Goal: Task Accomplishment & Management: Manage account settings

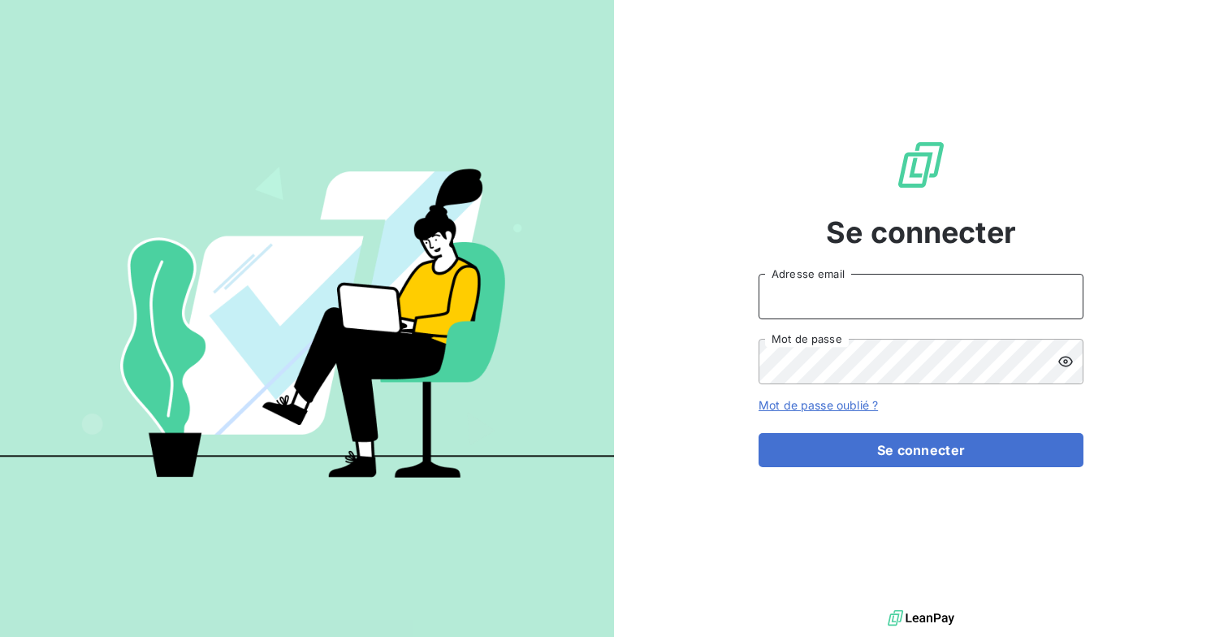
click at [953, 286] on input "Adresse email" at bounding box center [921, 296] width 325 height 45
type input "[EMAIL_ADDRESS][DOMAIN_NAME]"
click at [759, 433] on button "Se connecter" at bounding box center [921, 450] width 325 height 34
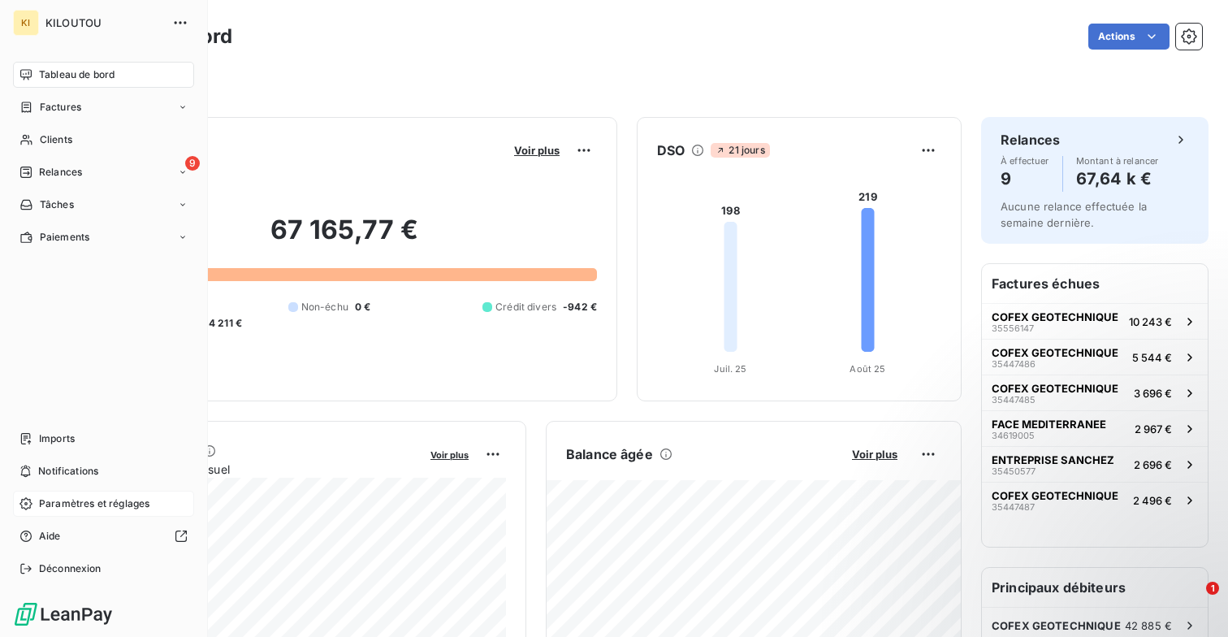
click at [68, 498] on span "Paramètres et réglages" at bounding box center [94, 503] width 110 height 15
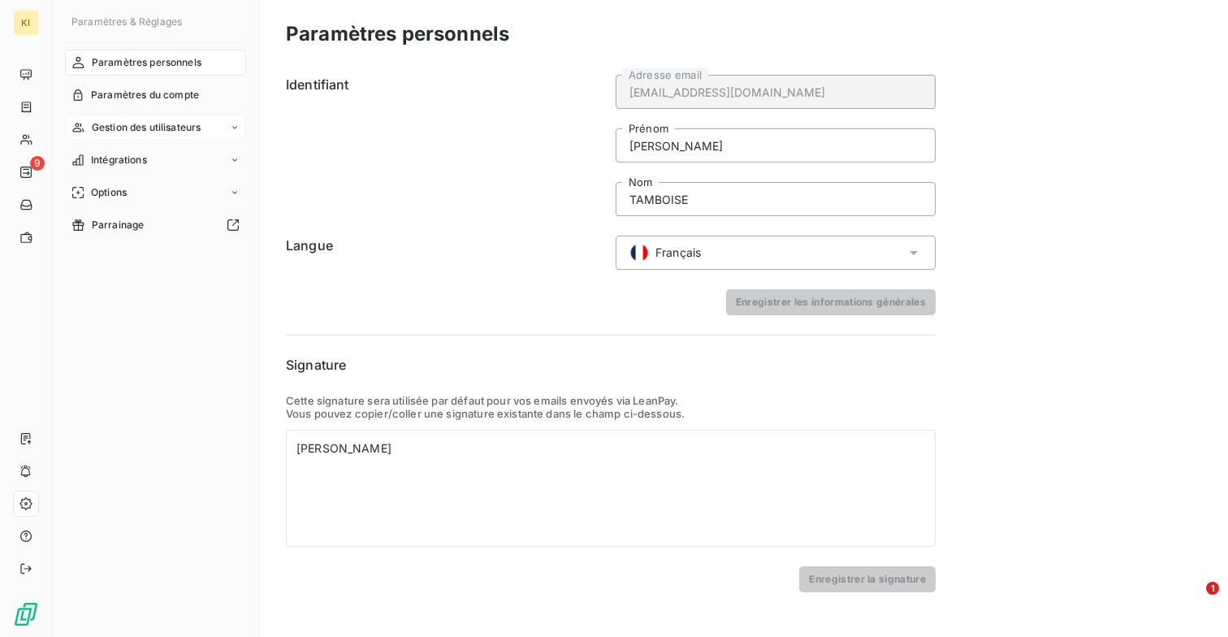
click at [167, 128] on span "Gestion des utilisateurs" at bounding box center [147, 127] width 110 height 15
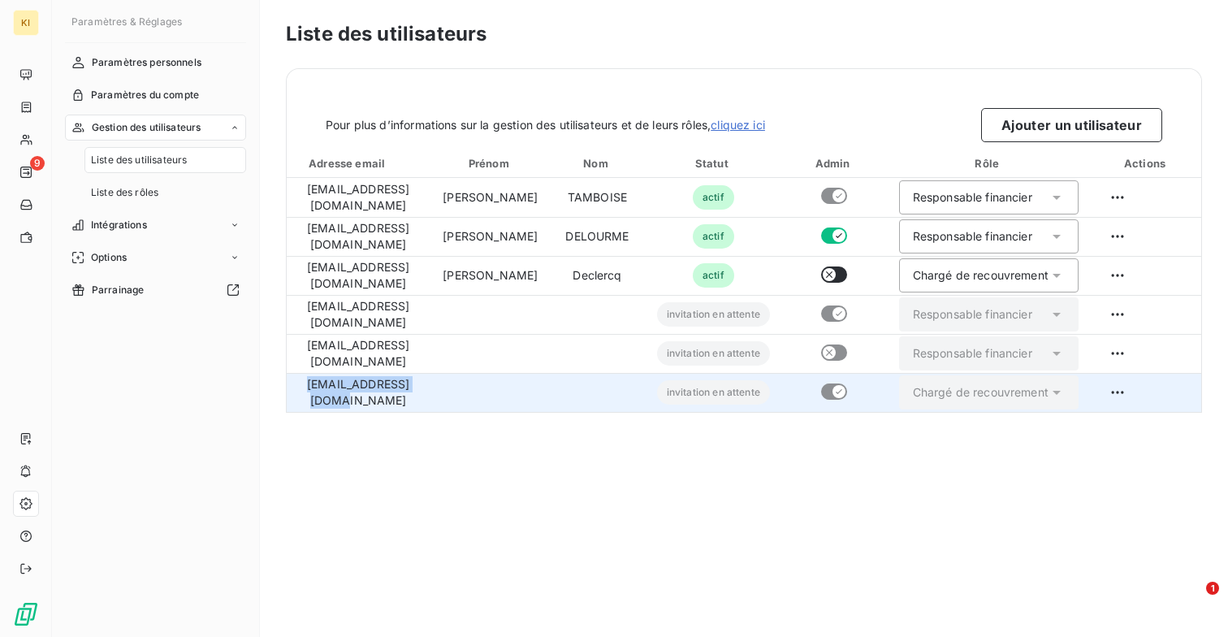
drag, startPoint x: 427, startPoint y: 397, endPoint x: 305, endPoint y: 397, distance: 121.9
click at [305, 397] on td "mboucher@kiloutou.fr" at bounding box center [358, 392] width 143 height 39
copy td "mboucher@kiloutou.fr"
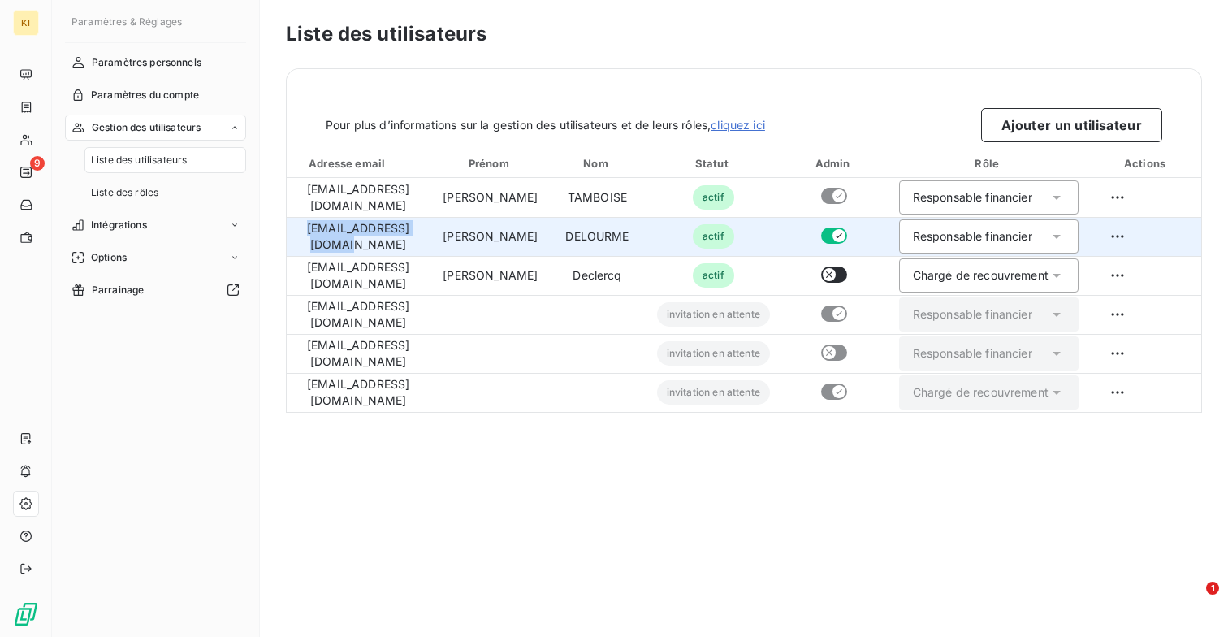
drag, startPoint x: 432, startPoint y: 240, endPoint x: 302, endPoint y: 240, distance: 130.0
click at [302, 240] on td "ddelourme@kiloutou.fr" at bounding box center [358, 236] width 143 height 39
copy td "ddelourme@kiloutou.fr"
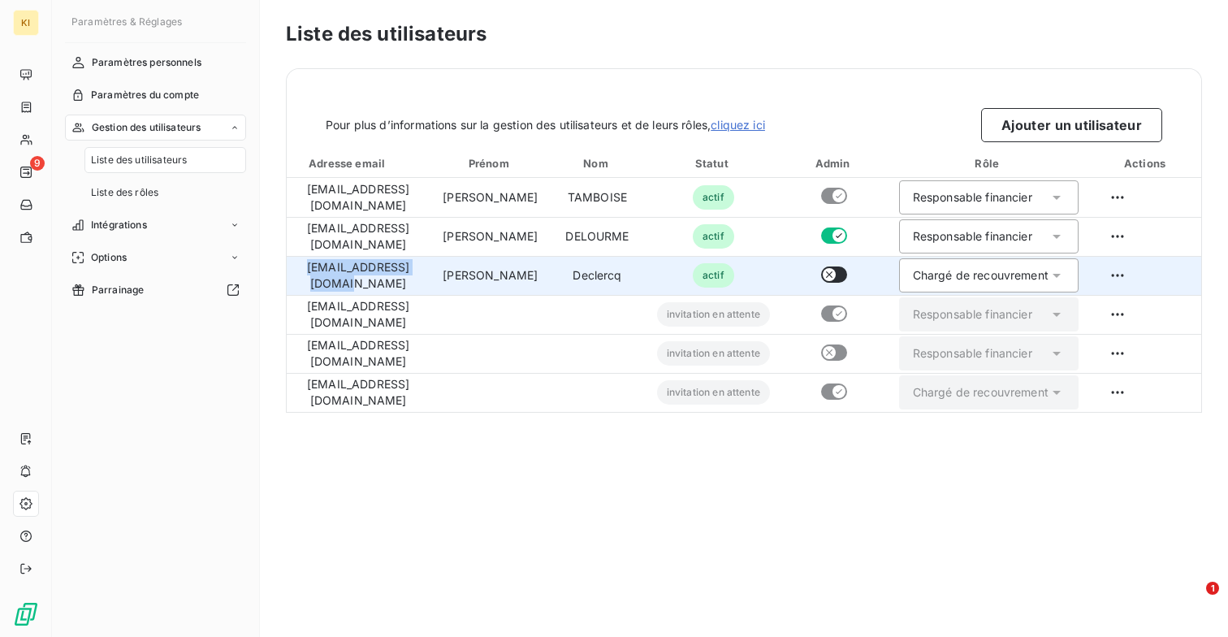
drag, startPoint x: 432, startPoint y: 273, endPoint x: 302, endPoint y: 271, distance: 130.0
click at [302, 271] on td "sdeclercq@kiloutou.fr" at bounding box center [358, 275] width 143 height 39
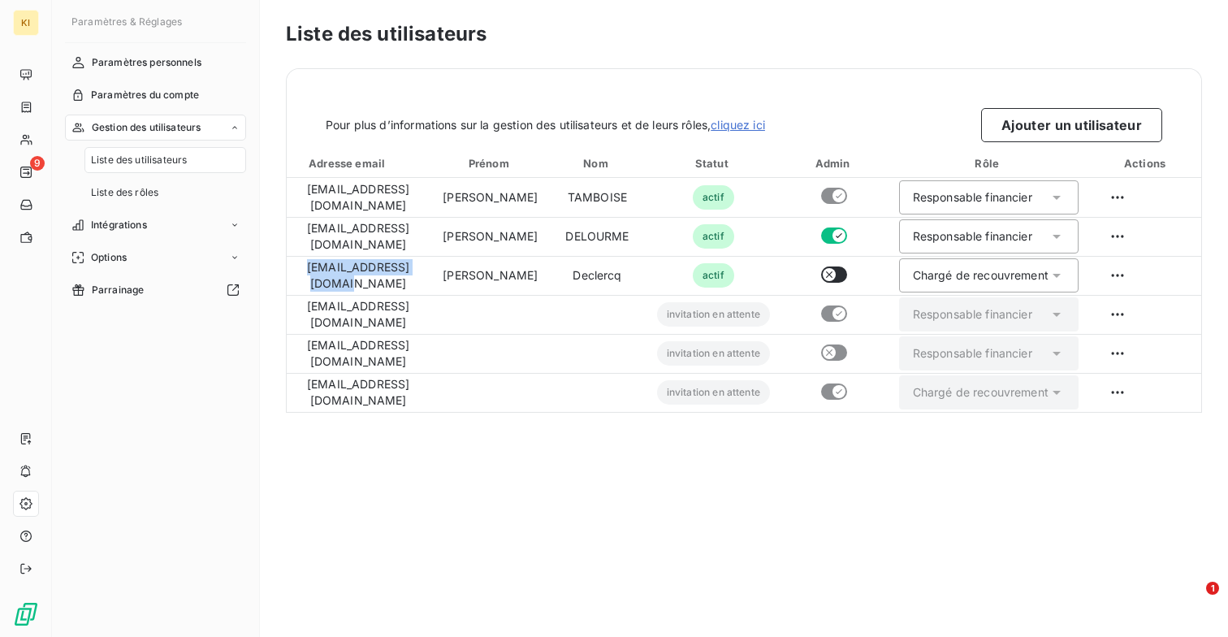
copy td "sdeclercq@kiloutou.fr"
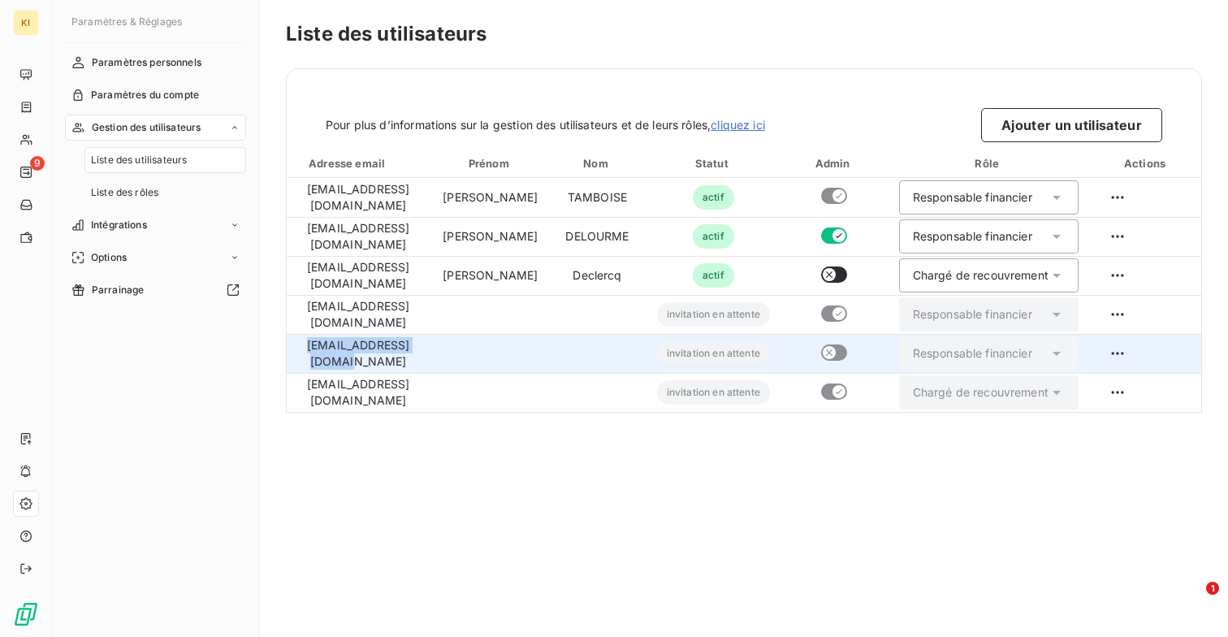
drag, startPoint x: 431, startPoint y: 349, endPoint x: 304, endPoint y: 349, distance: 127.5
click at [304, 349] on td "cepinette@kiloutou.fr" at bounding box center [358, 353] width 143 height 39
copy td "cepinette@kiloutou.fr"
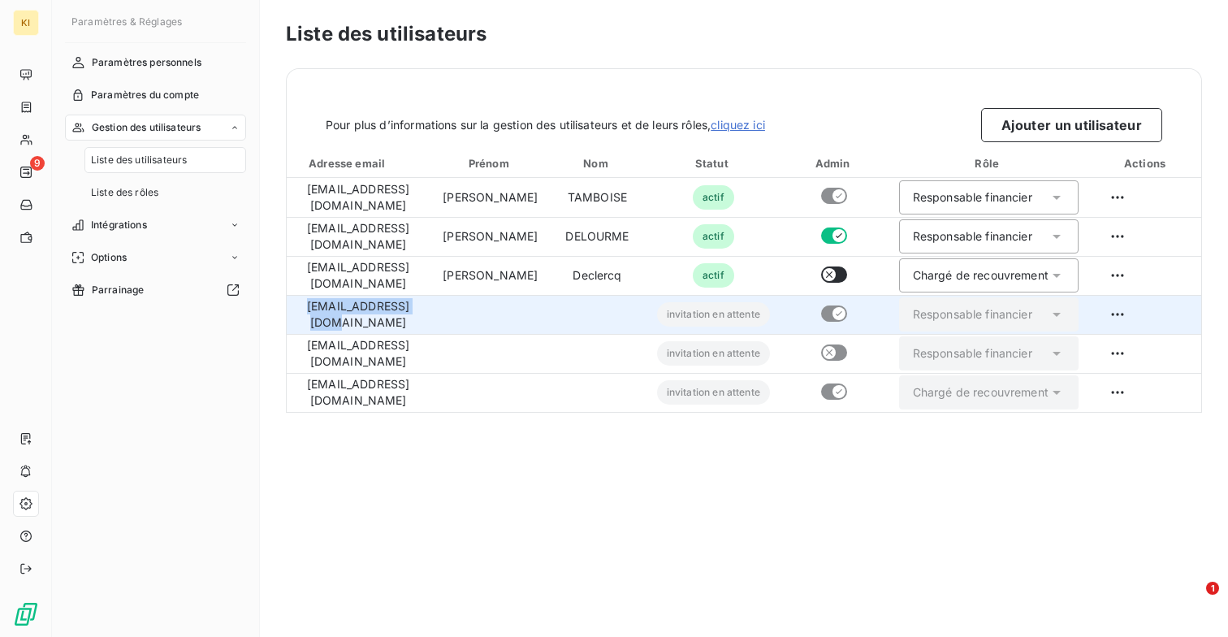
drag, startPoint x: 425, startPoint y: 314, endPoint x: 313, endPoint y: 314, distance: 112.1
click at [313, 314] on td "btaffin@kiloutou.fr" at bounding box center [358, 314] width 143 height 39
copy td "btaffin@kiloutou.fr"
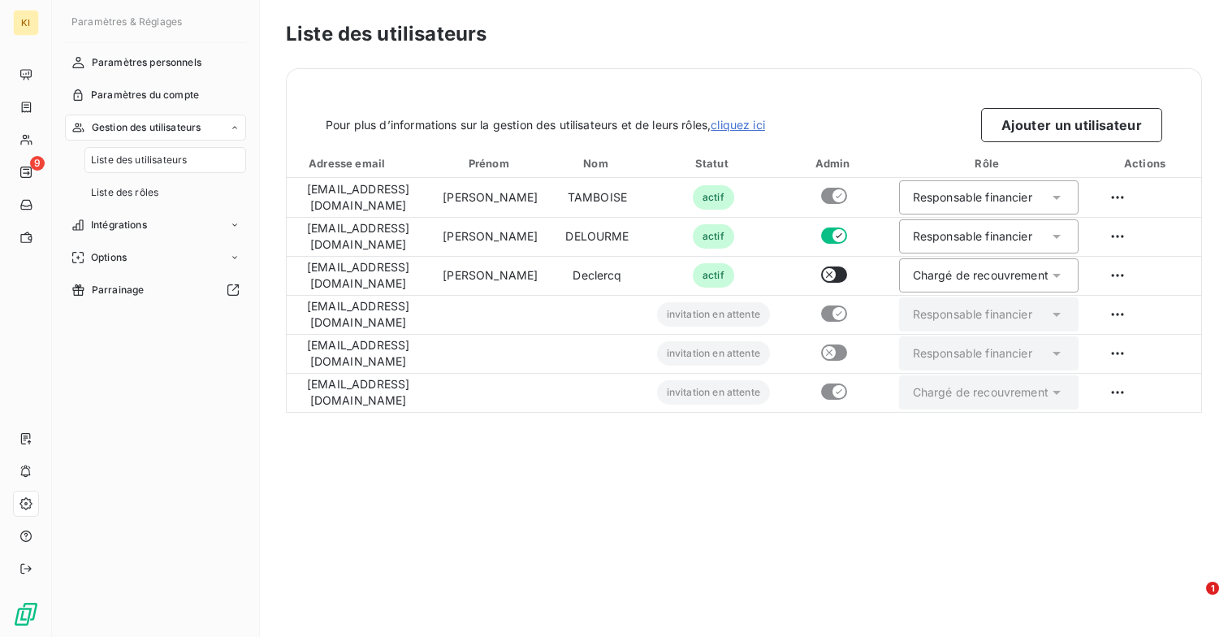
click at [588, 421] on div "Liste des utilisateurs Pour plus d’informations sur la gestion des utilisateurs…" at bounding box center [744, 318] width 968 height 637
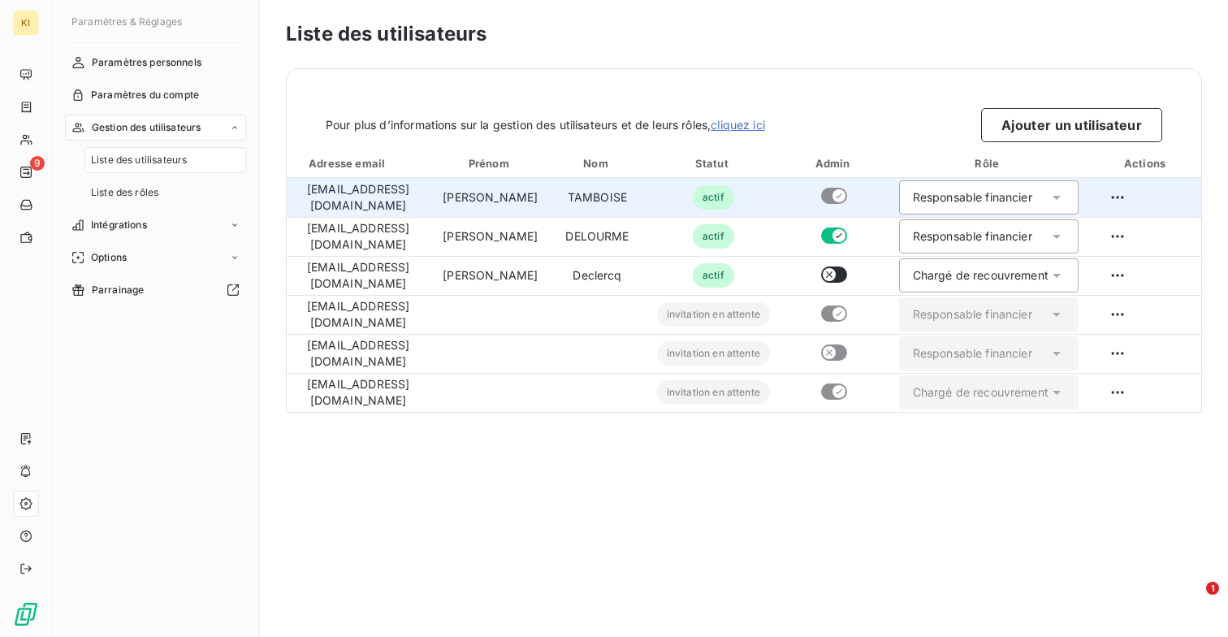
click at [1014, 181] on div "Responsable financier" at bounding box center [989, 197] width 180 height 34
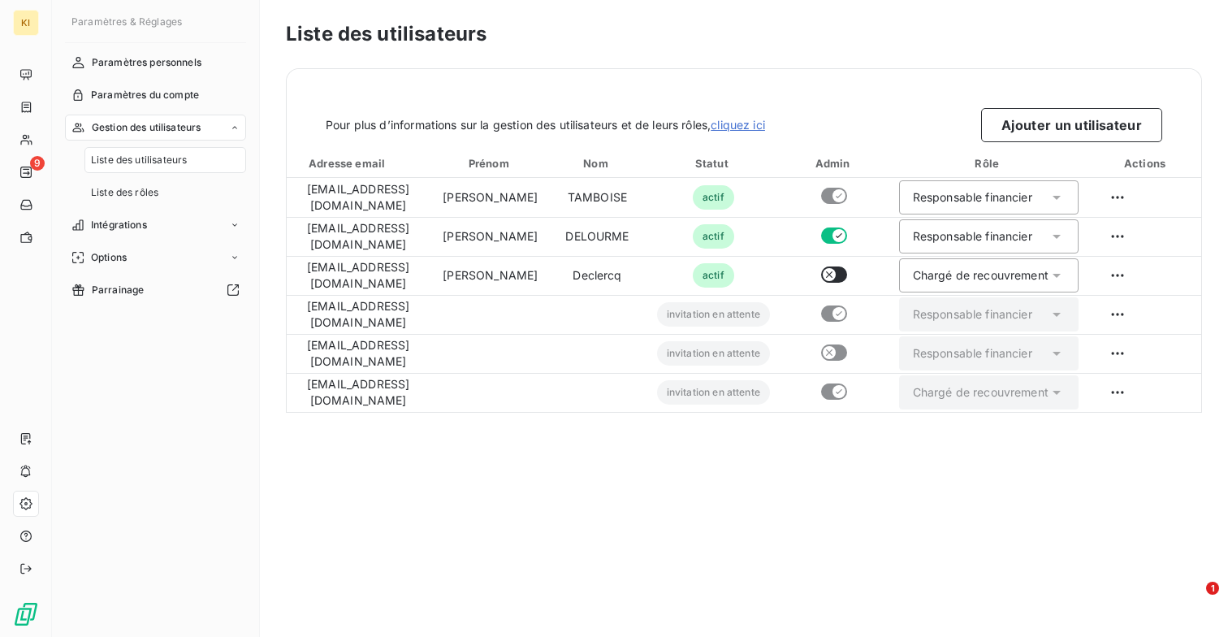
click at [857, 129] on div "Pour plus d’informations sur la gestion des utilisateurs et de leurs rôles, cli…" at bounding box center [744, 125] width 837 height 34
